Goal: Find specific page/section: Find specific page/section

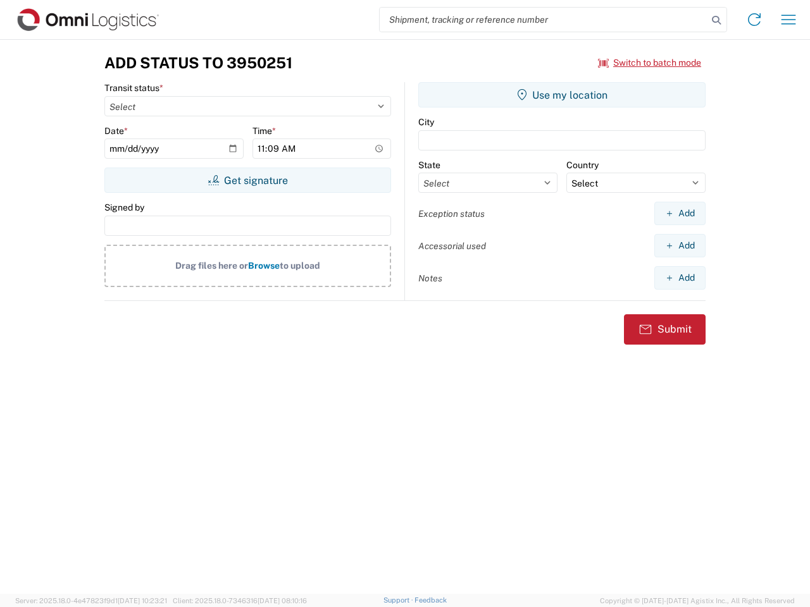
click at [543, 20] on input "search" at bounding box center [544, 20] width 328 height 24
click at [716, 20] on icon at bounding box center [716, 20] width 18 height 18
click at [754, 20] on icon at bounding box center [754, 19] width 20 height 20
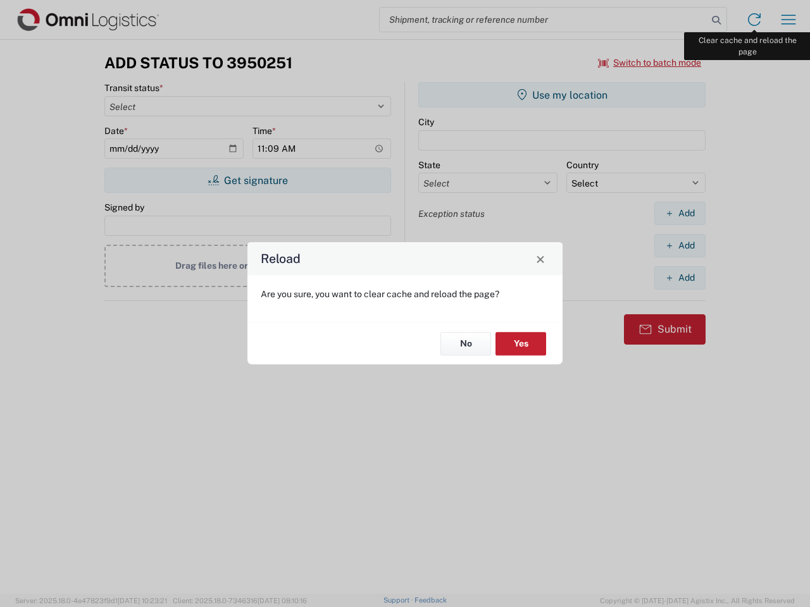
click at [788, 20] on div "Reload Are you sure, you want to clear cache and reload the page? No Yes" at bounding box center [405, 303] width 810 height 607
click at [650, 63] on div "Reload Are you sure, you want to clear cache and reload the page? No Yes" at bounding box center [405, 303] width 810 height 607
click at [247, 180] on div "Reload Are you sure, you want to clear cache and reload the page? No Yes" at bounding box center [405, 303] width 810 height 607
click at [562, 95] on div "Reload Are you sure, you want to clear cache and reload the page? No Yes" at bounding box center [405, 303] width 810 height 607
click at [679, 213] on div "Reload Are you sure, you want to clear cache and reload the page? No Yes" at bounding box center [405, 303] width 810 height 607
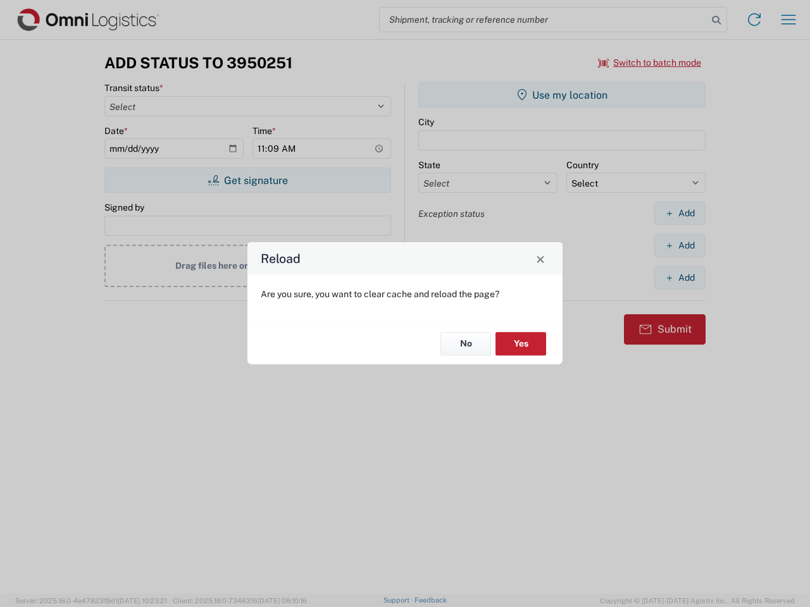
click at [679, 245] on div "Reload Are you sure, you want to clear cache and reload the page? No Yes" at bounding box center [405, 303] width 810 height 607
click at [679, 278] on div "Reload Are you sure, you want to clear cache and reload the page? No Yes" at bounding box center [405, 303] width 810 height 607
